Goal: Obtain resource: Download file/media

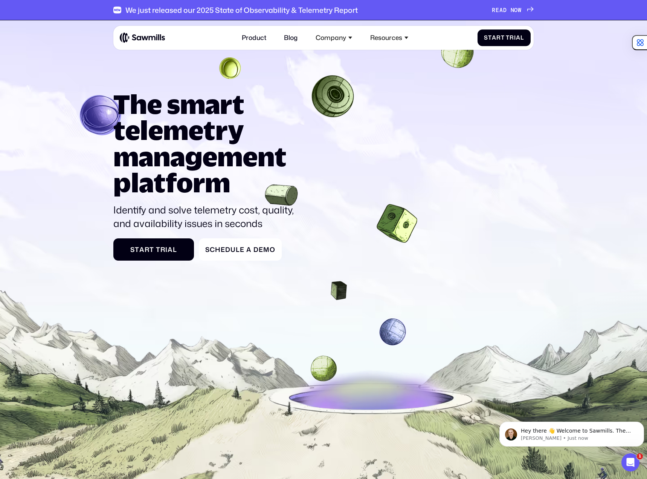
click at [529, 8] on icon at bounding box center [531, 9] width 6 height 6
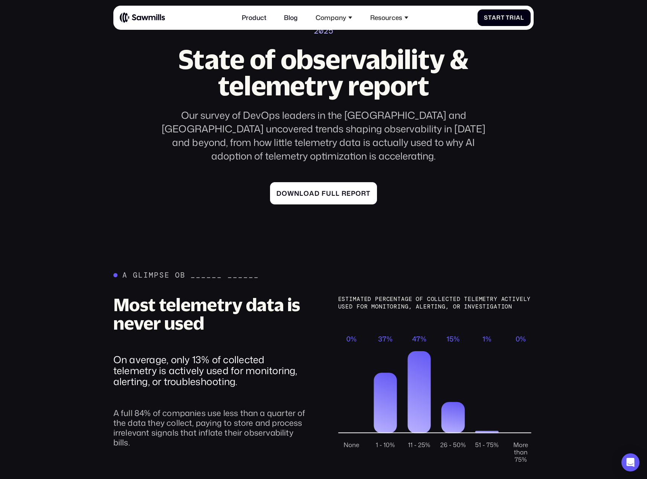
scroll to position [75, 0]
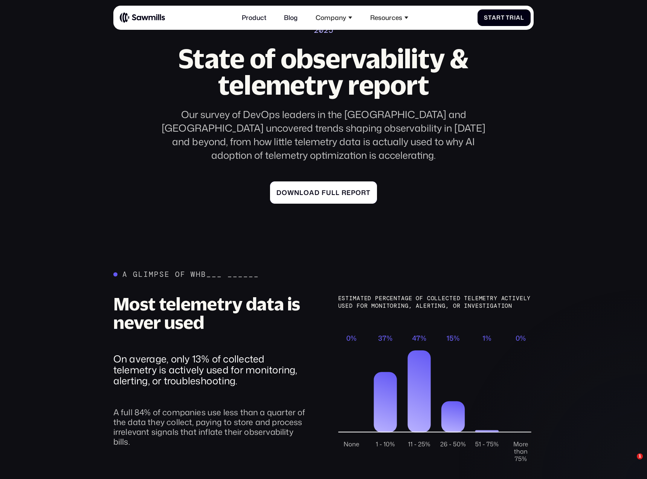
click at [339, 181] on link "D o w n l o a d f u l l r e p o r t D o w n l o a d f u l l r e p o r t" at bounding box center [323, 192] width 107 height 22
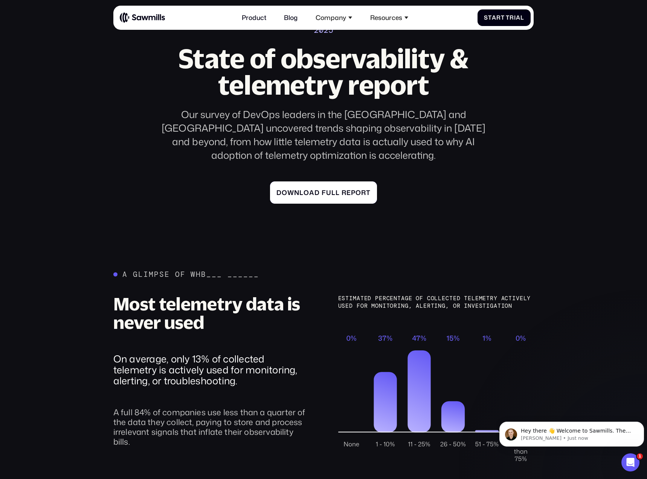
scroll to position [0, 0]
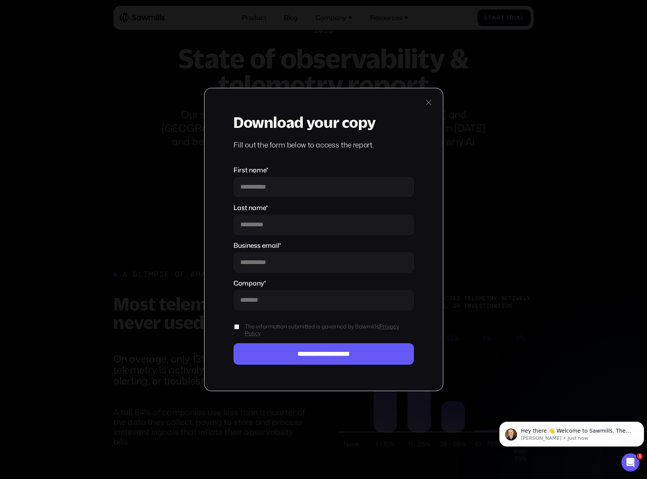
click at [424, 104] on div "**********" at bounding box center [324, 239] width 240 height 303
click at [426, 104] on div at bounding box center [429, 103] width 10 height 10
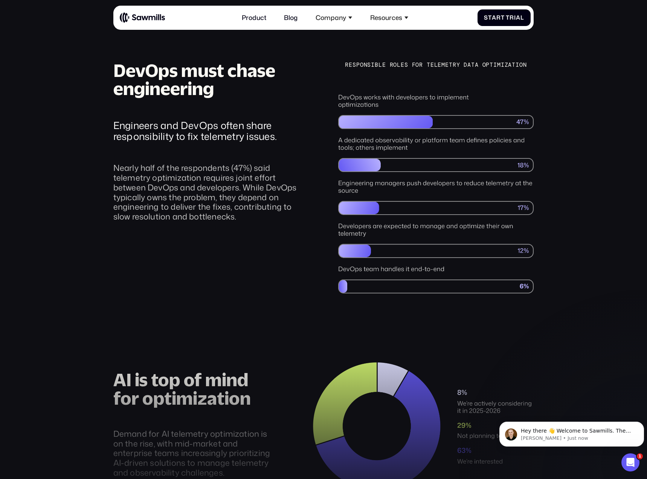
scroll to position [955, 0]
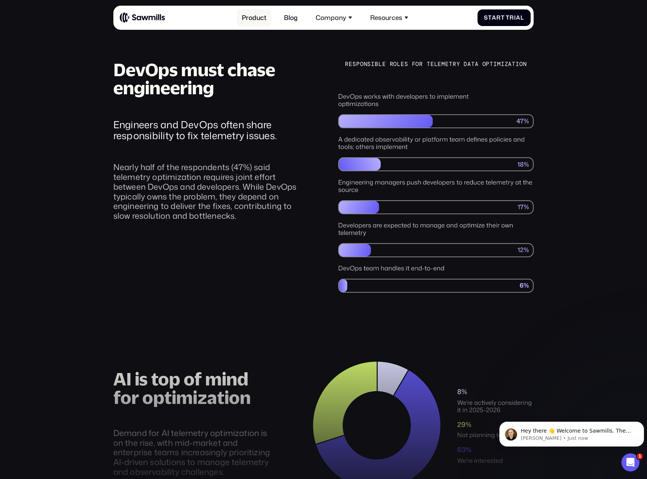
click at [260, 17] on link "Product" at bounding box center [254, 17] width 34 height 17
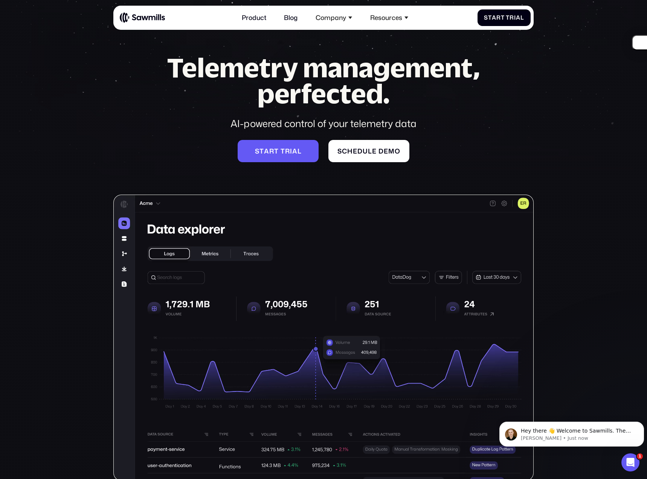
scroll to position [38, 0]
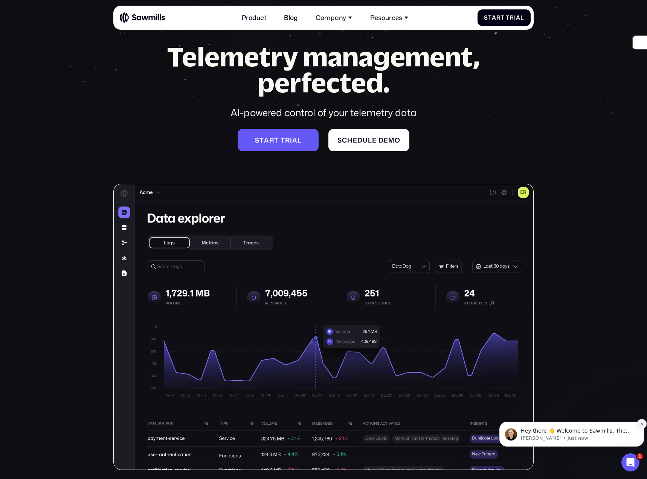
click at [638, 423] on button "Dismiss notification" at bounding box center [642, 424] width 10 height 10
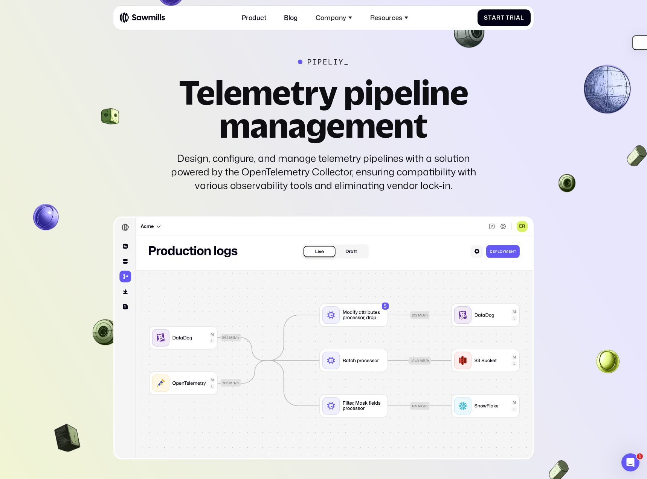
scroll to position [1838, 0]
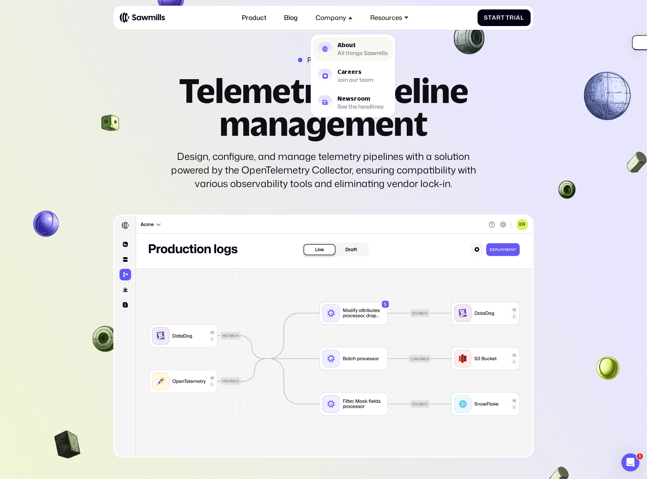
click at [350, 44] on div "About" at bounding box center [363, 45] width 50 height 6
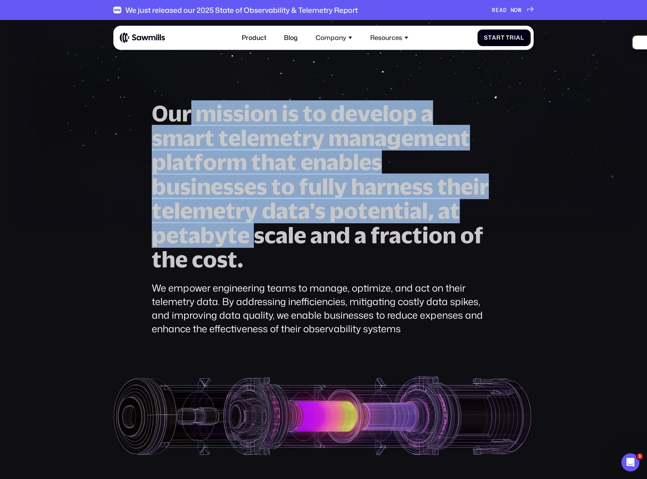
drag, startPoint x: 188, startPoint y: 119, endPoint x: 271, endPoint y: 220, distance: 130.4
click at [269, 221] on h1 "O u r m i s s i o n i s t o d e v e l o p a s m a r t t e l e m e t r y m a n a…" at bounding box center [324, 186] width 344 height 170
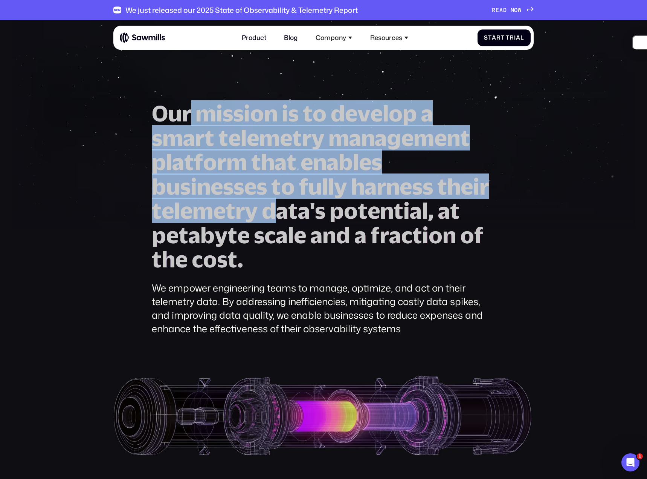
click at [272, 218] on span "d" at bounding box center [269, 210] width 14 height 24
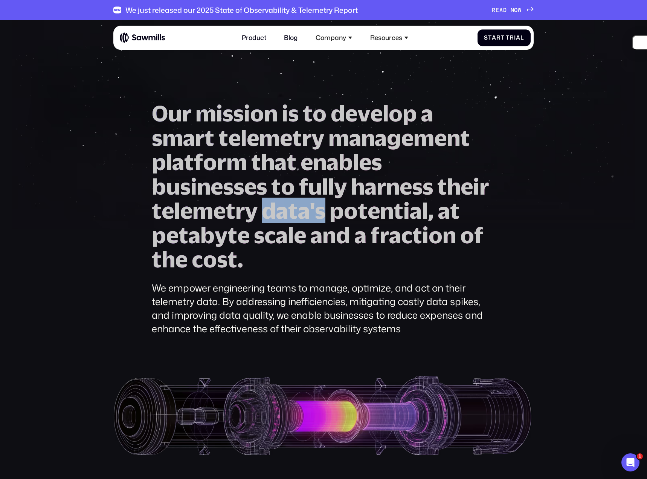
click at [272, 218] on span "d" at bounding box center [269, 210] width 14 height 24
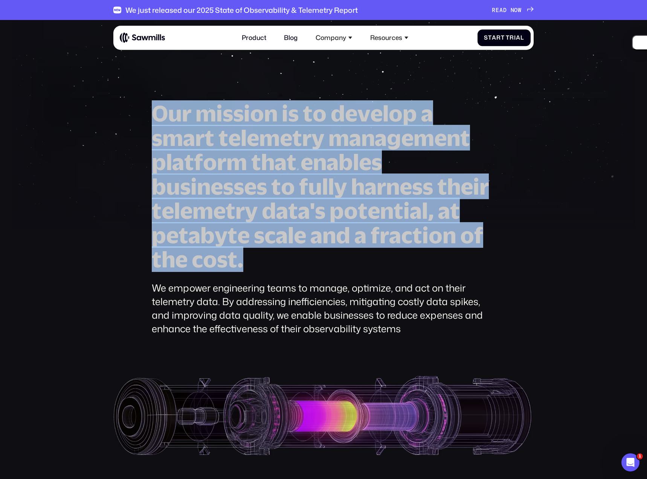
click at [272, 218] on span "d" at bounding box center [269, 210] width 14 height 24
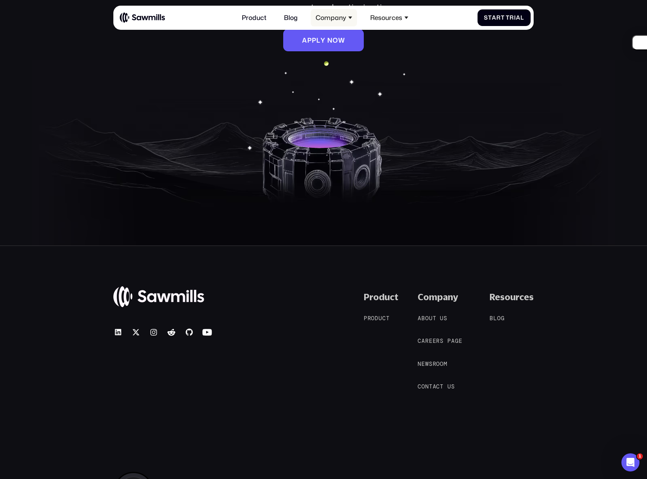
scroll to position [1412, 0]
